Goal: Task Accomplishment & Management: Manage account settings

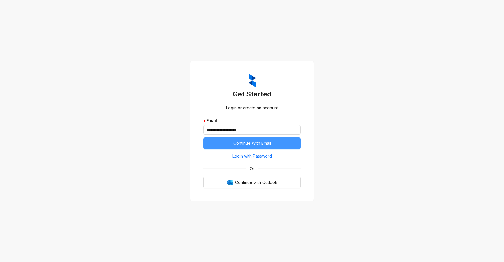
click at [245, 144] on span "Continue With Email" at bounding box center [252, 143] width 38 height 6
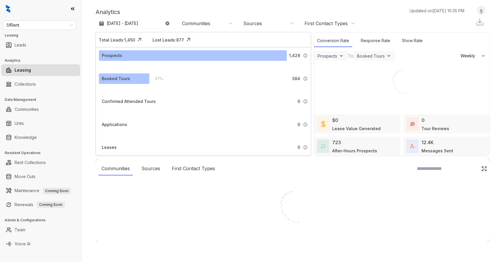
select select "******"
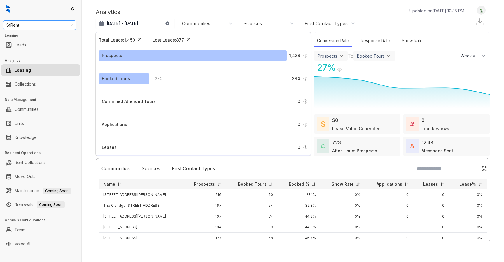
click at [61, 26] on span "SfRent" at bounding box center [39, 25] width 66 height 9
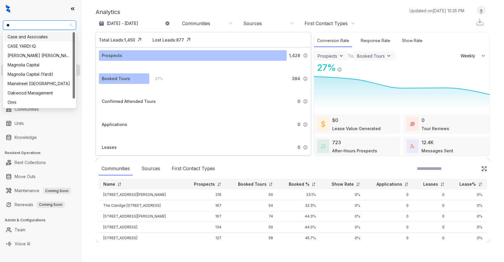
type input "***"
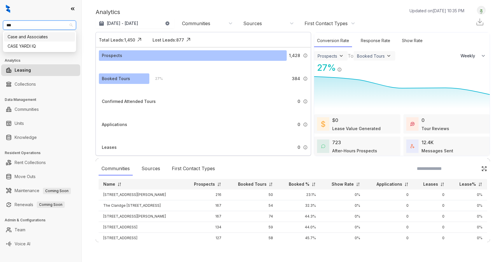
click at [49, 35] on div "Case and Associates" at bounding box center [40, 37] width 64 height 6
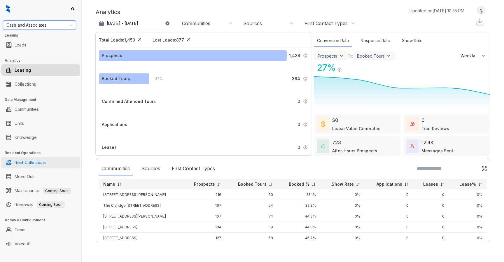
click at [36, 161] on link "Rent Collections" at bounding box center [30, 162] width 31 height 12
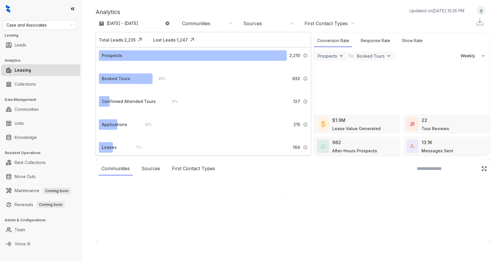
select select "******"
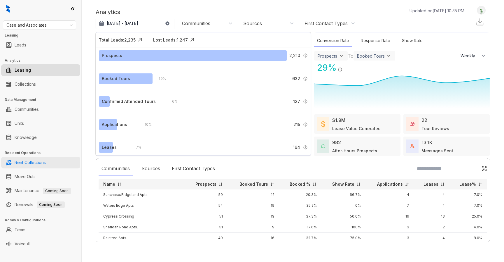
click at [39, 161] on link "Rent Collections" at bounding box center [30, 162] width 31 height 12
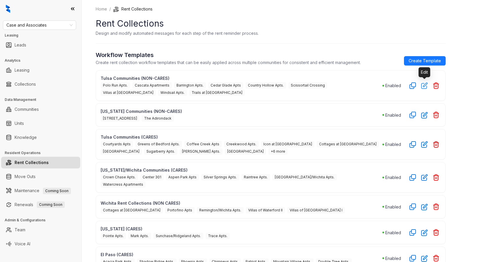
click at [423, 85] on icon "button" at bounding box center [425, 86] width 6 height 6
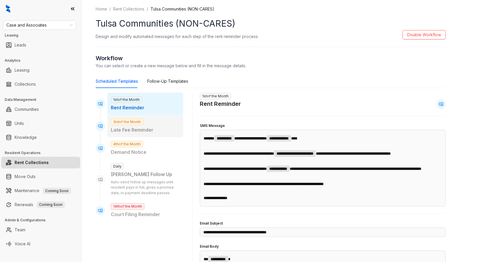
click at [168, 123] on div "3rd of the Month Late Fee Reminder" at bounding box center [145, 126] width 76 height 22
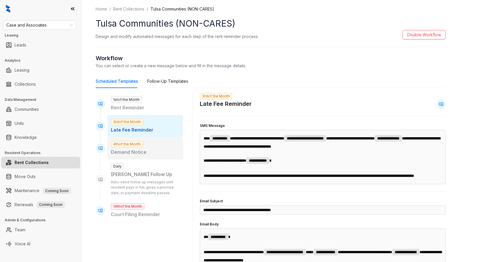
click at [160, 149] on p "Demand Notice" at bounding box center [145, 151] width 69 height 7
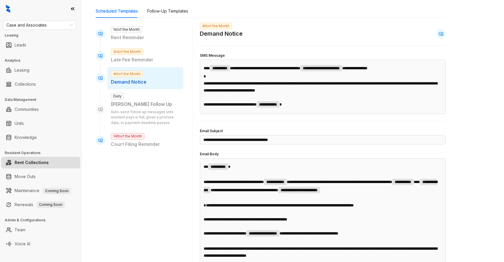
scroll to position [71, 0]
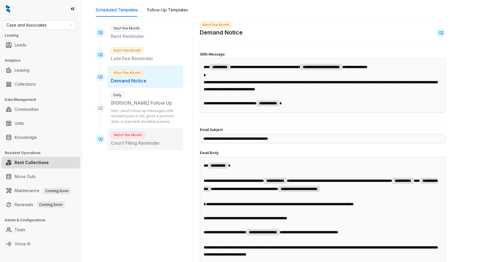
click at [165, 131] on div "14th of the Month Court Filing Reminder" at bounding box center [145, 139] width 76 height 22
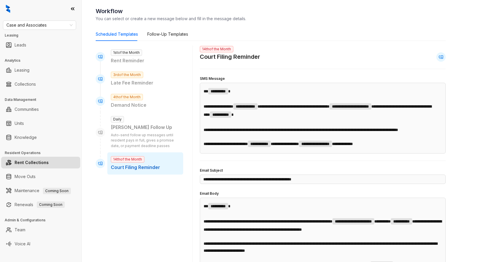
scroll to position [0, 0]
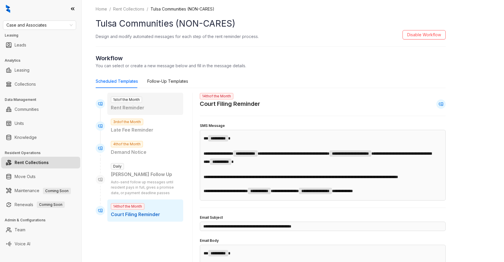
click at [168, 107] on p "Rent Reminder" at bounding box center [145, 107] width 69 height 7
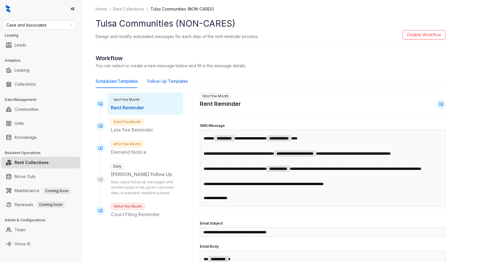
click at [176, 83] on div "Follow-Up Templates" at bounding box center [167, 81] width 41 height 6
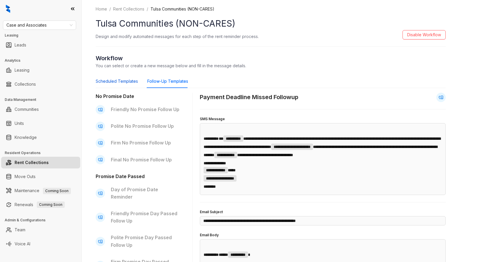
click at [126, 82] on div "Scheduled Templates" at bounding box center [117, 81] width 42 height 6
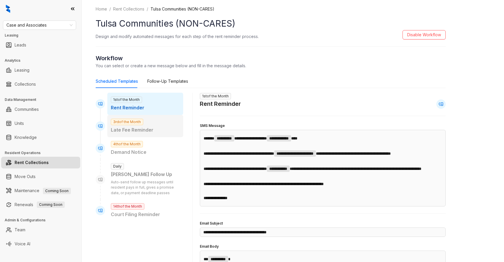
click at [160, 130] on p "Late Fee Reminder" at bounding box center [145, 129] width 69 height 7
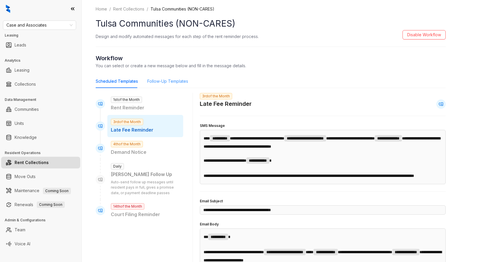
click at [173, 78] on div "Follow-Up Templates" at bounding box center [167, 80] width 41 height 13
type input "**********"
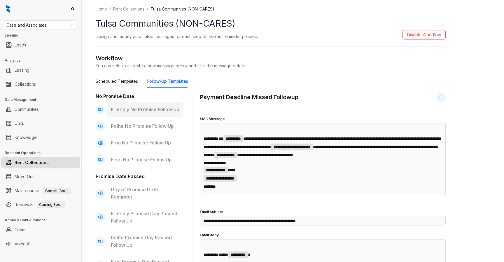
click at [158, 111] on p "Friendly No Promise Follow Up" at bounding box center [145, 109] width 69 height 7
type input "**********"
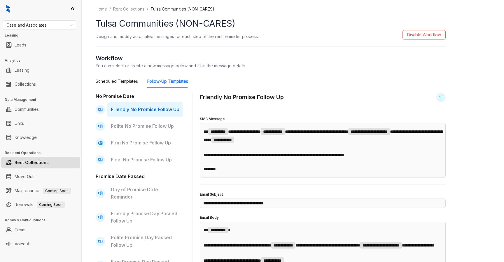
click at [159, 110] on p "Friendly No Promise Follow Up" at bounding box center [145, 109] width 69 height 7
click at [152, 123] on p "Polite No Promise Follow Up" at bounding box center [145, 125] width 69 height 7
type input "**********"
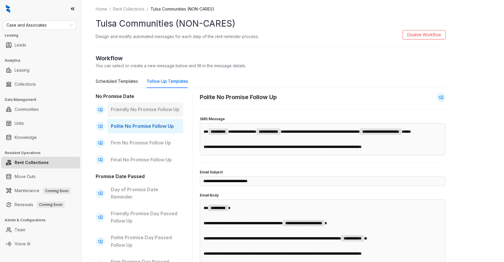
click at [154, 109] on p "Friendly No Promise Follow Up" at bounding box center [145, 109] width 69 height 7
type input "**********"
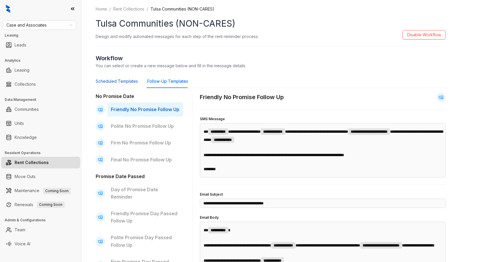
click at [125, 83] on div "Scheduled Templates" at bounding box center [117, 81] width 42 height 6
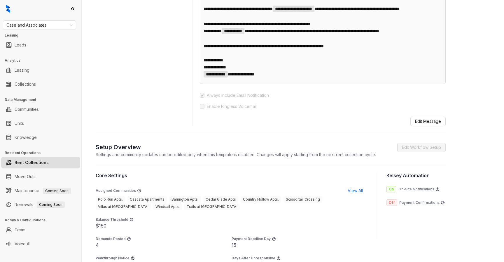
scroll to position [317, 0]
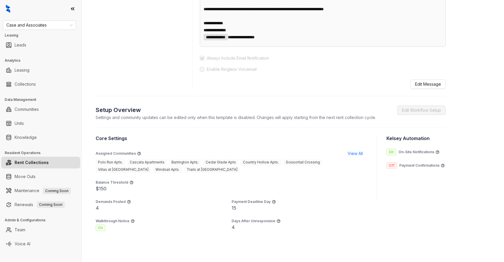
click at [171, 120] on p "Settings and community updates can be edited only when this template is disable…" at bounding box center [236, 117] width 280 height 6
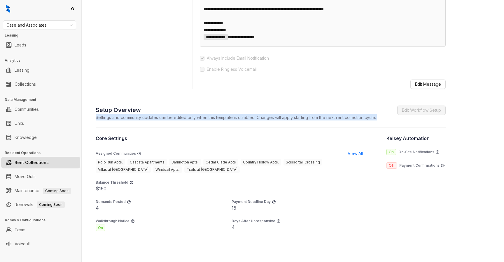
click at [171, 120] on p "Settings and community updates can be edited only when this template is disable…" at bounding box center [236, 117] width 280 height 6
click at [179, 120] on p "Settings and community updates can be edited only when this template is disable…" at bounding box center [236, 117] width 280 height 6
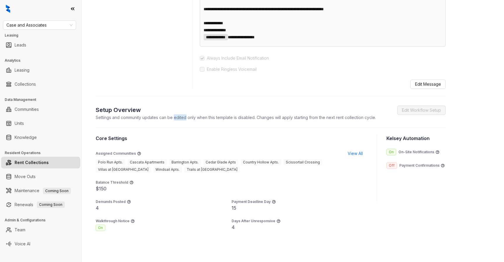
click at [179, 120] on p "Settings and community updates can be edited only when this template is disable…" at bounding box center [236, 117] width 280 height 6
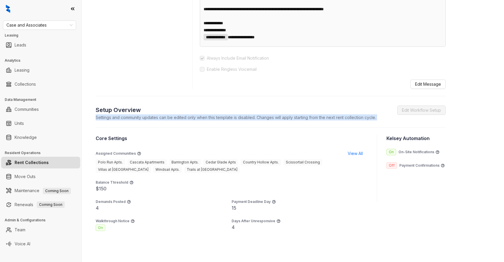
click at [179, 120] on p "Settings and community updates can be edited only when this template is disable…" at bounding box center [236, 117] width 280 height 6
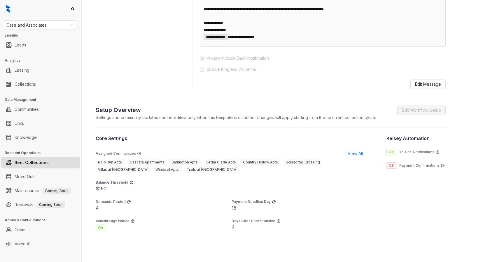
click at [188, 120] on p "Settings and community updates can be edited only when this template is disable…" at bounding box center [236, 117] width 280 height 6
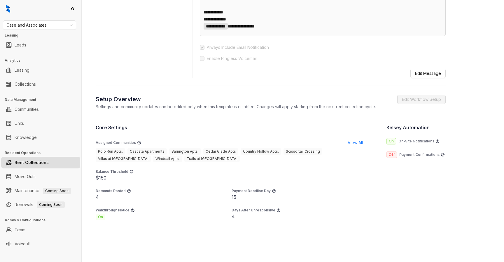
scroll to position [385, 0]
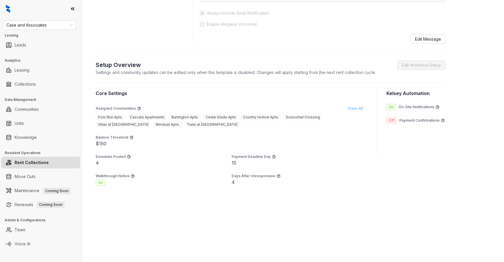
click at [350, 109] on span "View All" at bounding box center [355, 108] width 15 height 6
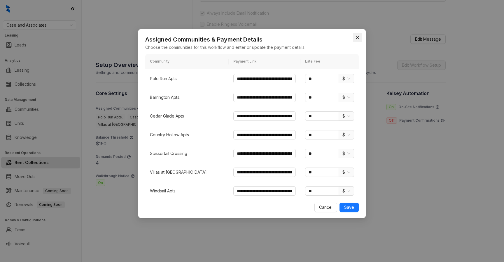
click at [359, 35] on icon "close" at bounding box center [357, 37] width 5 height 5
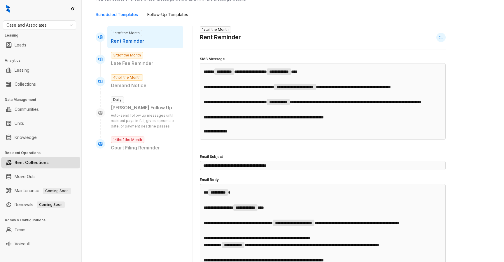
scroll to position [0, 0]
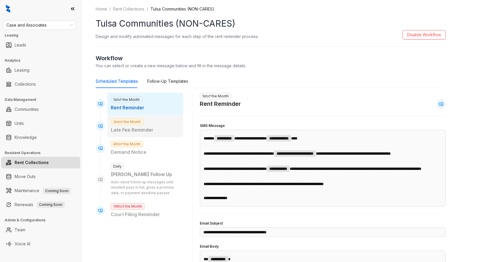
click at [147, 132] on p "Late Fee Reminder" at bounding box center [145, 129] width 69 height 7
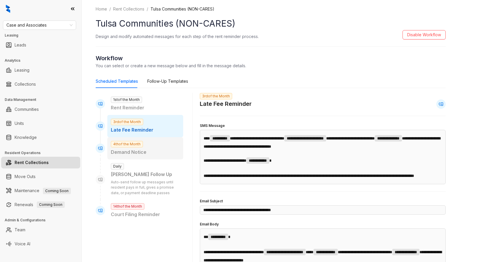
click at [142, 153] on p "Demand Notice" at bounding box center [145, 151] width 69 height 7
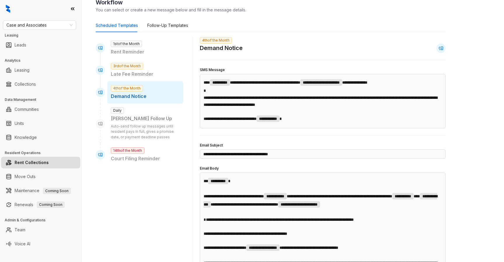
scroll to position [58, 0]
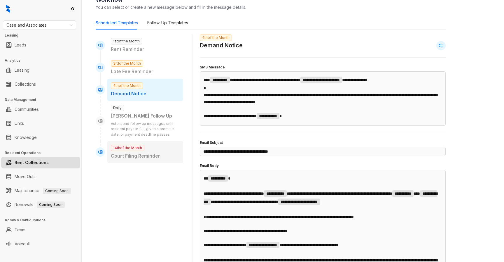
click at [162, 157] on p "Court Filing Reminder" at bounding box center [145, 155] width 69 height 7
type input "**********"
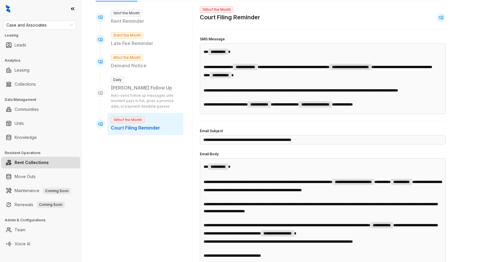
scroll to position [0, 0]
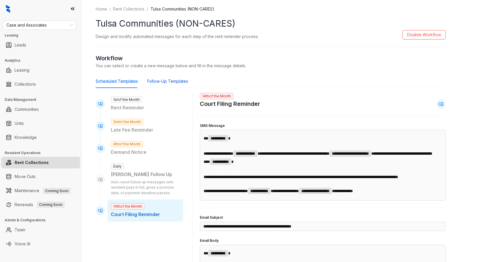
click at [173, 81] on div "Follow-Up Templates" at bounding box center [167, 81] width 41 height 6
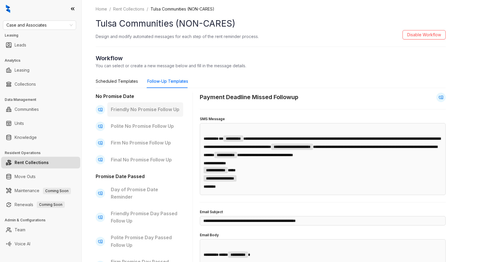
click at [159, 107] on p "Friendly No Promise Follow Up" at bounding box center [145, 109] width 69 height 7
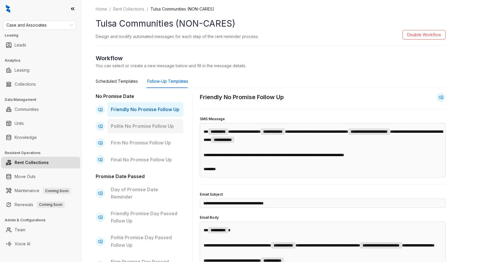
click at [156, 125] on p "Polite No Promise Follow Up" at bounding box center [145, 125] width 69 height 7
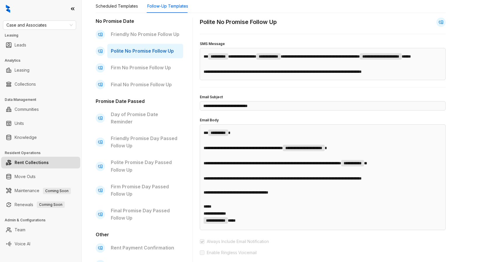
scroll to position [77, 0]
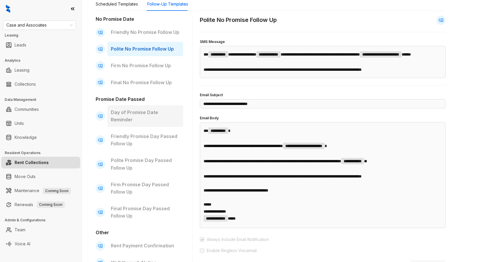
click at [160, 110] on p "Day of Promise Date Reminder" at bounding box center [145, 116] width 69 height 15
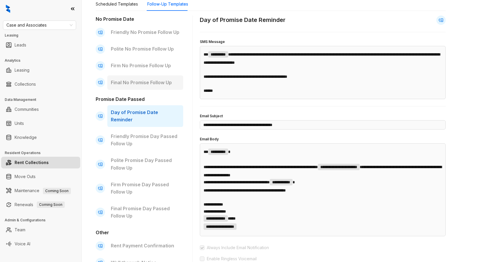
click at [164, 86] on p "Final No Promise Follow Up" at bounding box center [145, 82] width 69 height 7
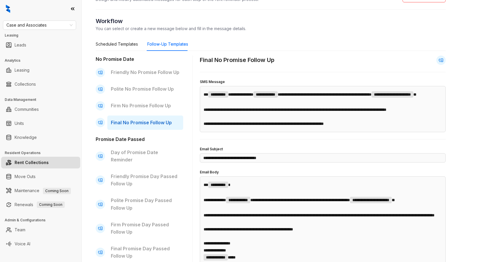
scroll to position [30, 0]
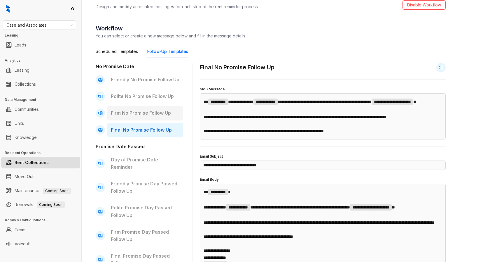
click at [156, 112] on p "Firm No Promise Follow Up" at bounding box center [145, 112] width 69 height 7
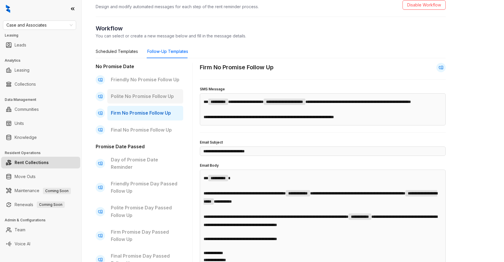
click at [155, 100] on div "Polite No Promise Follow Up" at bounding box center [145, 96] width 76 height 14
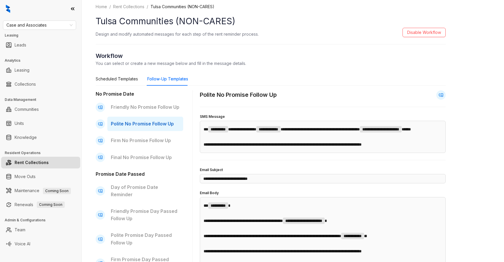
scroll to position [1, 0]
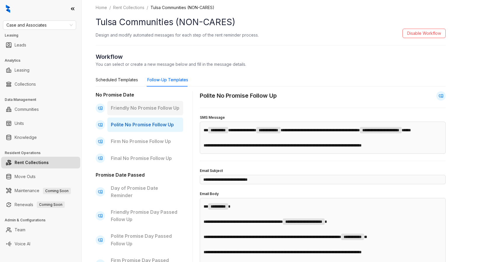
click at [155, 102] on div "Friendly No Promise Follow Up" at bounding box center [145, 108] width 76 height 14
type input "**********"
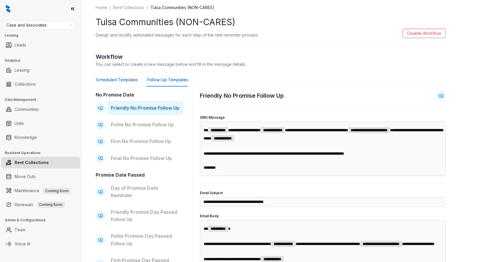
click at [131, 81] on div "Scheduled Templates" at bounding box center [117, 79] width 42 height 6
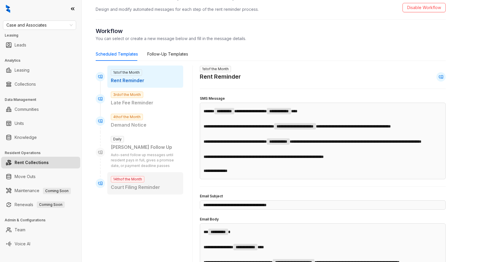
scroll to position [15, 0]
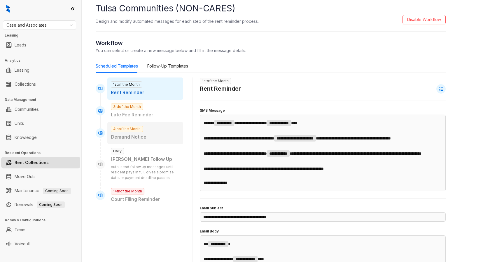
click at [162, 131] on div "4th of the Month Demand Notice" at bounding box center [145, 133] width 76 height 22
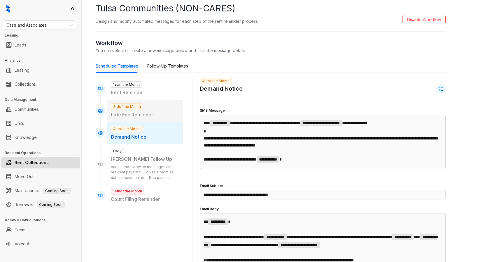
click at [162, 111] on p "Late Fee Reminder" at bounding box center [145, 114] width 69 height 7
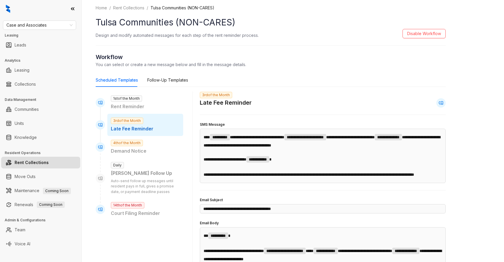
scroll to position [0, 0]
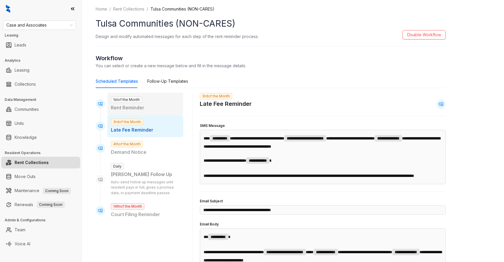
click at [162, 104] on p "Rent Reminder" at bounding box center [145, 107] width 69 height 7
type input "**********"
